Goal: Obtain resource: Obtain resource

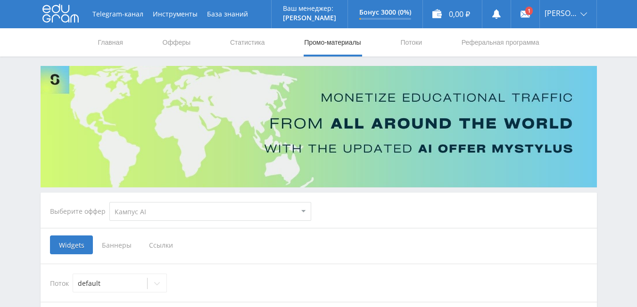
select select "340"
click at [179, 40] on link "Офферы" at bounding box center [177, 42] width 30 height 28
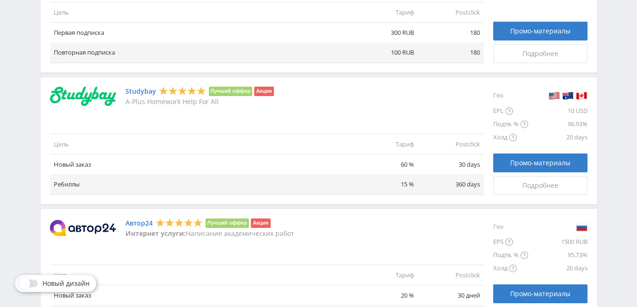
scroll to position [754, 0]
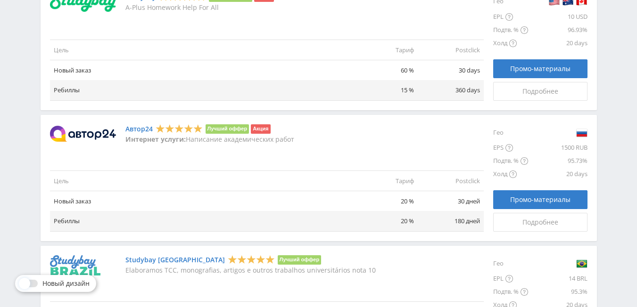
click at [93, 136] on img at bounding box center [83, 134] width 66 height 16
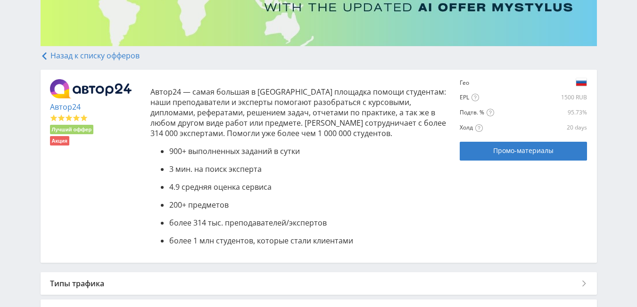
scroll to position [189, 0]
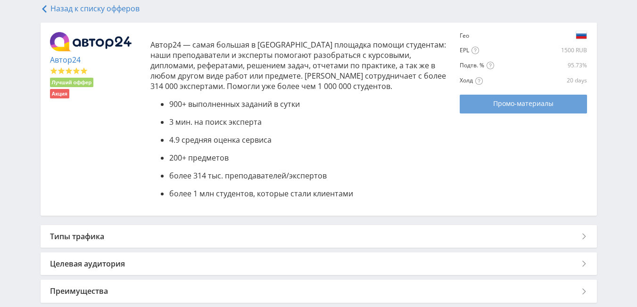
click at [498, 105] on span "Промо-материалы" at bounding box center [523, 104] width 60 height 8
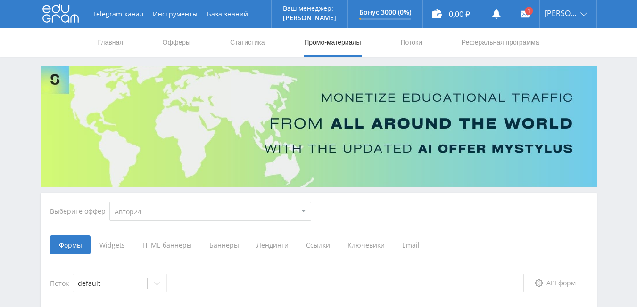
select select "1"
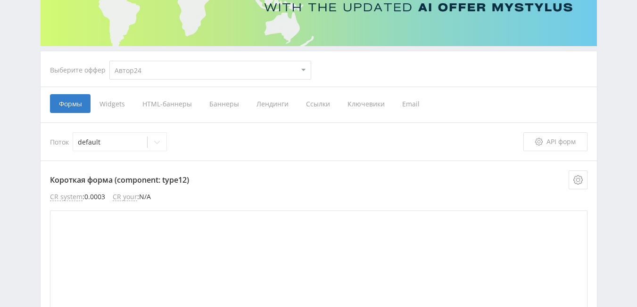
click at [170, 100] on span "HTML-баннеры" at bounding box center [166, 103] width 67 height 19
click at [0, 0] on input "HTML-баннеры" at bounding box center [0, 0] width 0 height 0
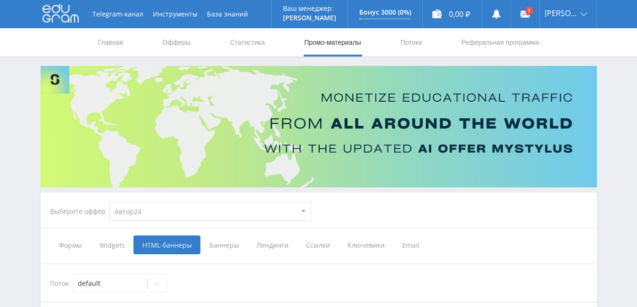
scroll to position [141, 0]
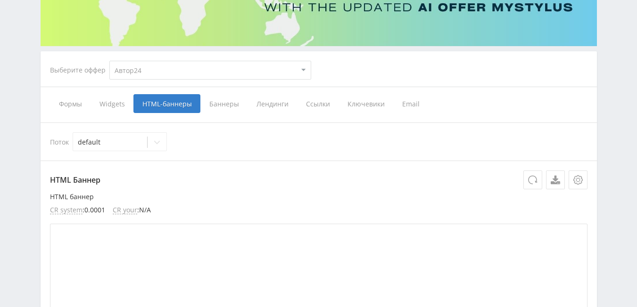
click at [228, 104] on span "Баннеры" at bounding box center [223, 103] width 47 height 19
click at [0, 0] on input "Баннеры" at bounding box center [0, 0] width 0 height 0
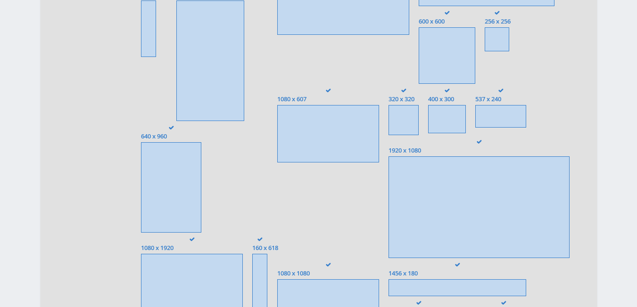
scroll to position [236, 0]
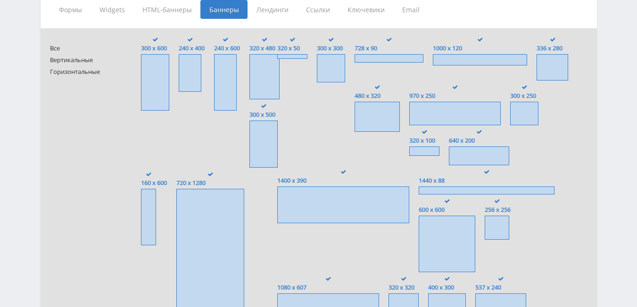
click at [478, 190] on span at bounding box center [487, 191] width 136 height 8
click at [0, 0] on input "1440 x 88" at bounding box center [0, 0] width 0 height 0
click at [472, 190] on span at bounding box center [487, 191] width 136 height 8
click at [0, 0] on input "1440 x 88" at bounding box center [0, 0] width 0 height 0
click at [91, 74] on span "Горизонтальные" at bounding box center [86, 71] width 73 height 7
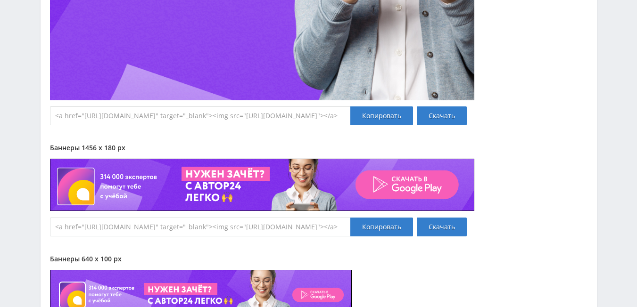
scroll to position [9901, 0]
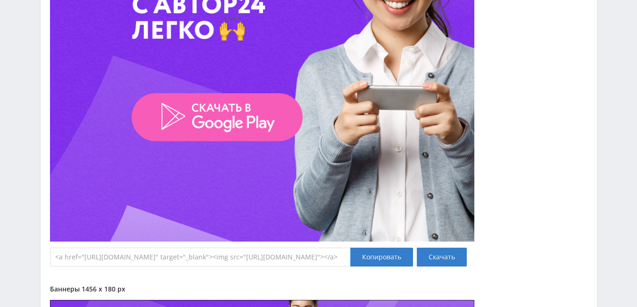
drag, startPoint x: 311, startPoint y: 174, endPoint x: 180, endPoint y: 168, distance: 131.1
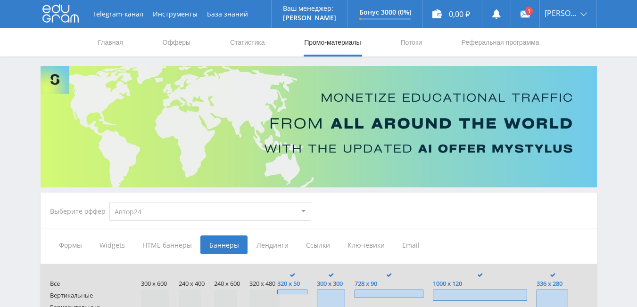
scroll to position [94, 0]
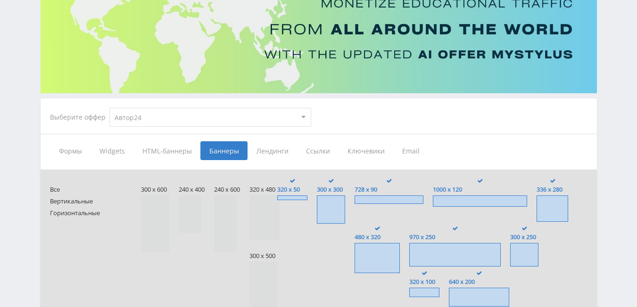
click at [311, 148] on span "Ссылки" at bounding box center [317, 150] width 41 height 19
click at [0, 0] on input "Ссылки" at bounding box center [0, 0] width 0 height 0
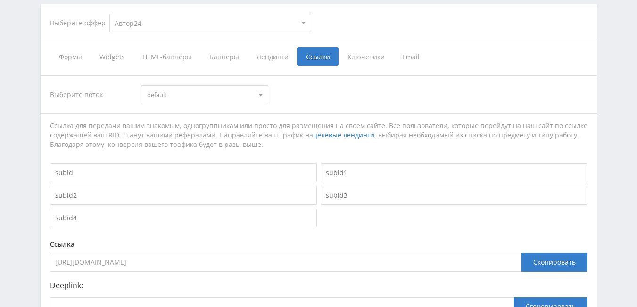
scroll to position [297, 0]
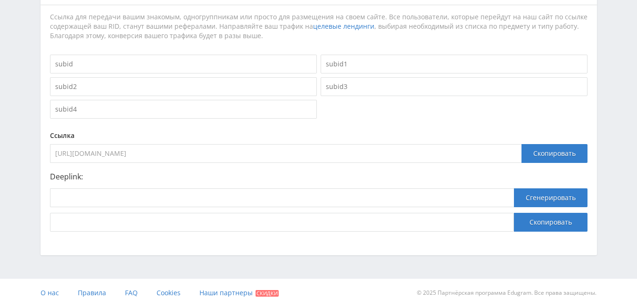
drag, startPoint x: 250, startPoint y: 155, endPoint x: 54, endPoint y: 158, distance: 196.5
click at [54, 158] on input "[URL][DOMAIN_NAME]" at bounding box center [285, 153] width 471 height 19
